Goal: Task Accomplishment & Management: Manage account settings

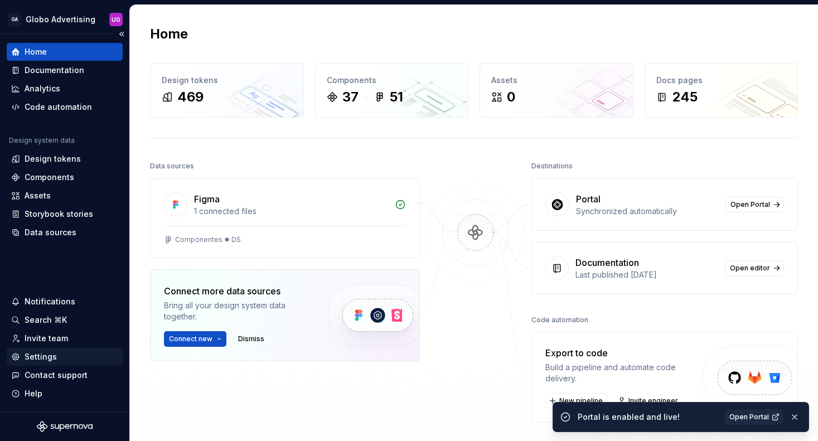
click at [46, 351] on div "Settings" at bounding box center [41, 356] width 32 height 11
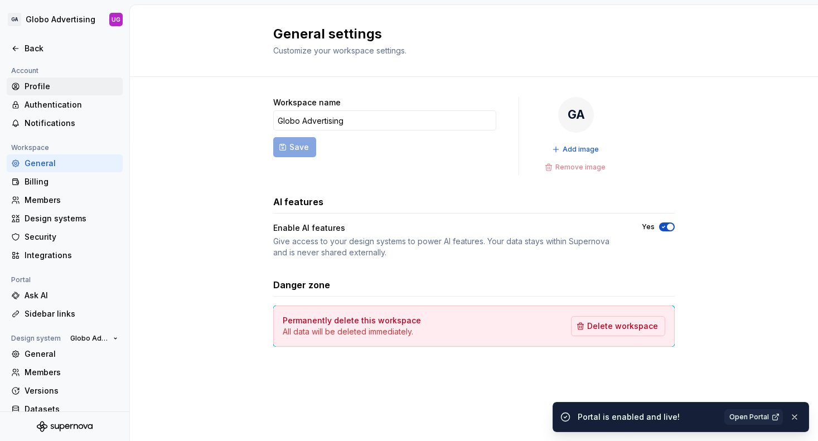
click at [56, 87] on div "Profile" at bounding box center [72, 86] width 94 height 11
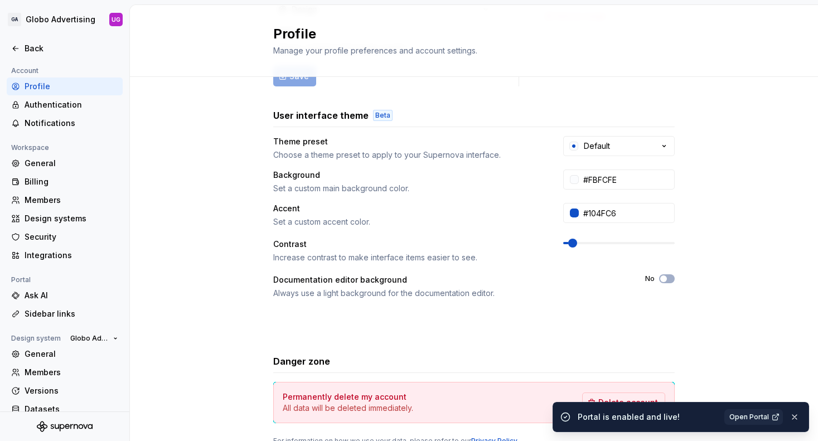
scroll to position [151, 0]
click at [648, 147] on button "Default" at bounding box center [619, 147] width 112 height 20
click at [743, 167] on div "Full name Affects Supernova AI UX Globo Area of work Affects Supernova AI Desig…" at bounding box center [474, 207] width 688 height 562
click at [48, 105] on div "Authentication" at bounding box center [72, 104] width 94 height 11
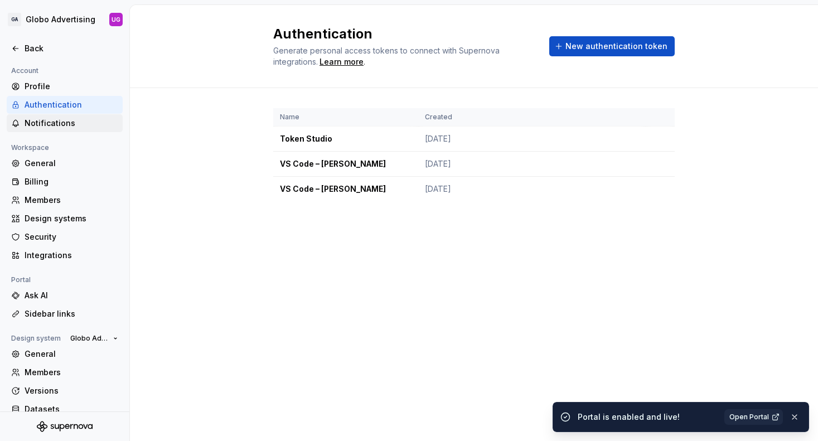
click at [42, 123] on div "Notifications" at bounding box center [72, 123] width 94 height 11
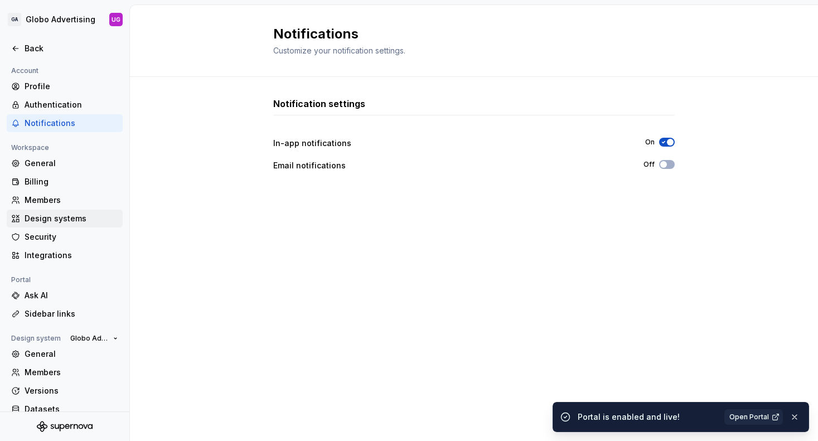
click at [61, 218] on div "Design systems" at bounding box center [72, 218] width 94 height 11
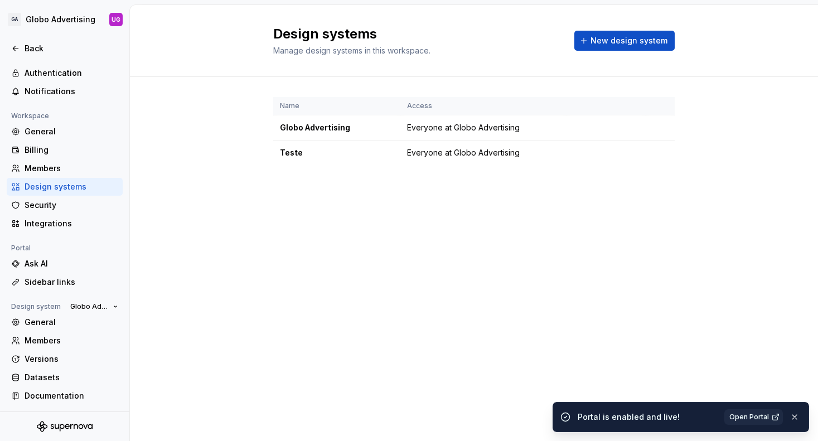
scroll to position [32, 0]
click at [38, 340] on div "Members" at bounding box center [72, 340] width 94 height 11
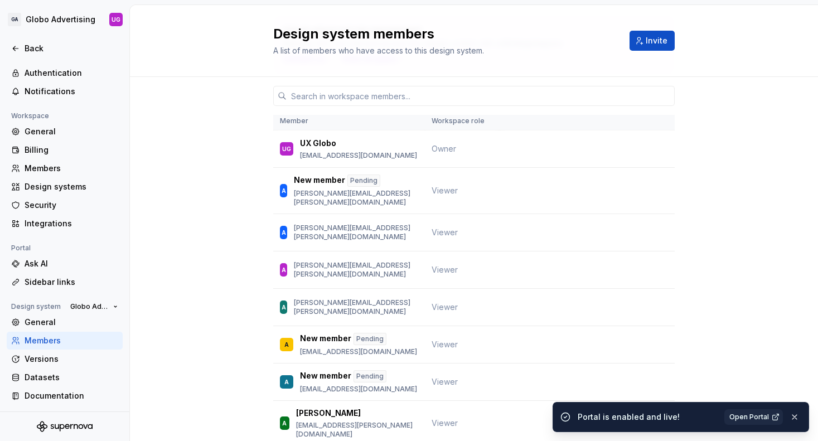
scroll to position [74, 0]
click at [658, 40] on span "Invite" at bounding box center [657, 40] width 22 height 11
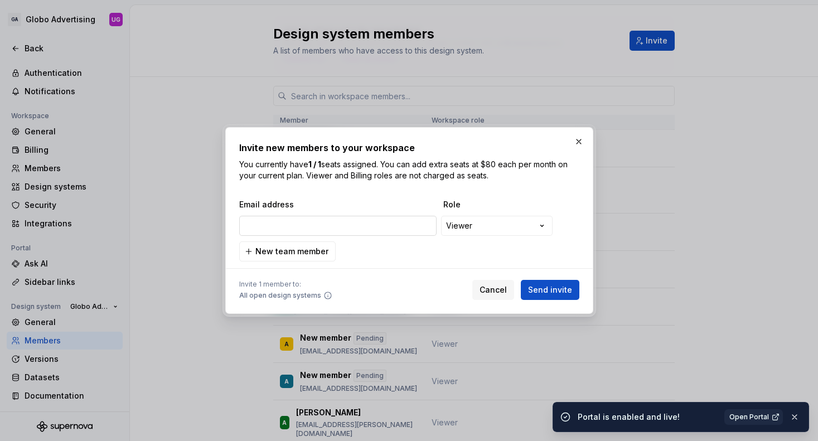
click at [350, 228] on input "email" at bounding box center [337, 226] width 197 height 20
type input "[EMAIL_ADDRESS][DOMAIN_NAME]"
click at [556, 291] on span "Send invite" at bounding box center [550, 290] width 44 height 11
